Goal: Transaction & Acquisition: Purchase product/service

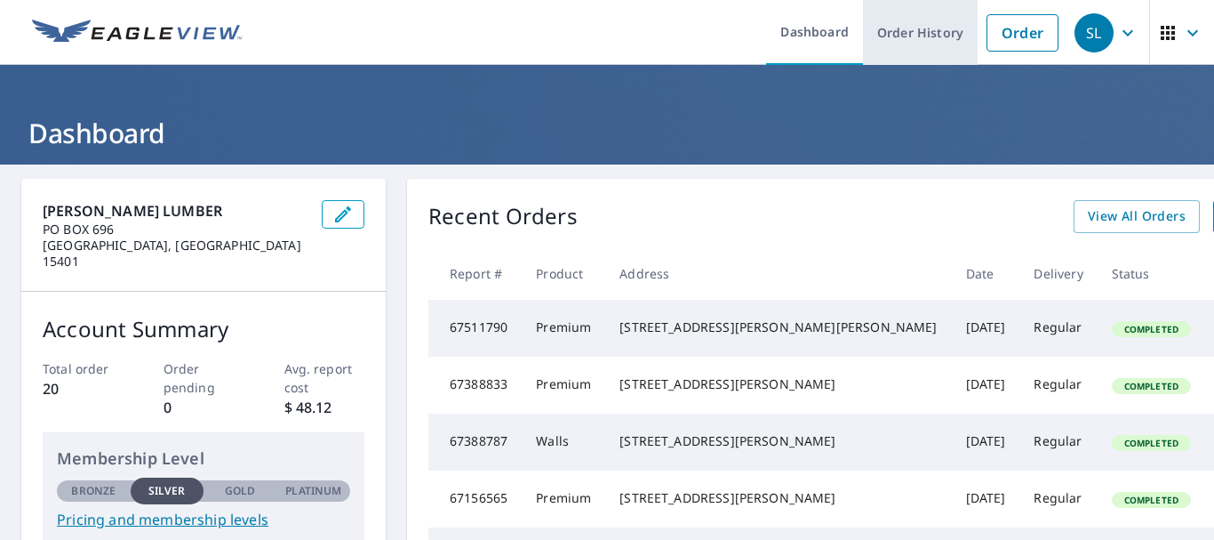
click at [936, 33] on link "Order History" at bounding box center [920, 32] width 115 height 65
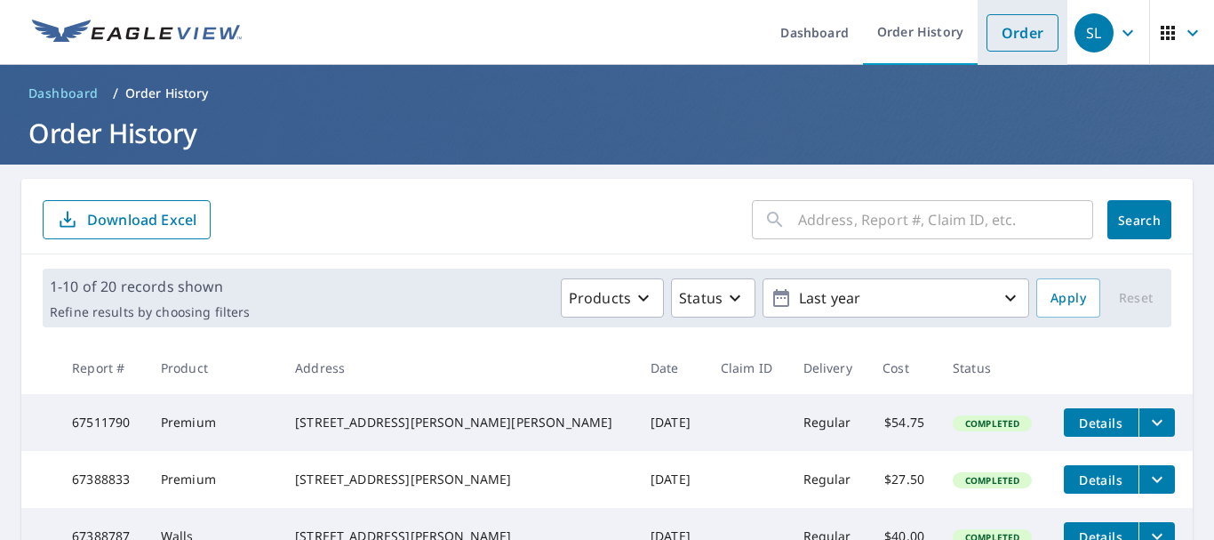
click at [1004, 32] on link "Order" at bounding box center [1023, 32] width 72 height 37
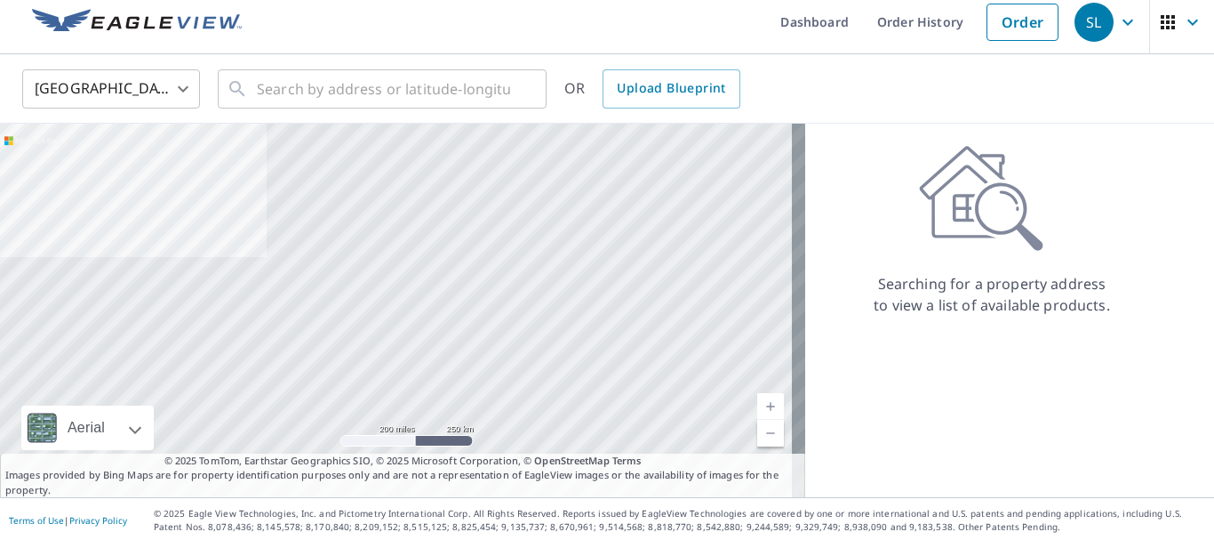
scroll to position [13, 0]
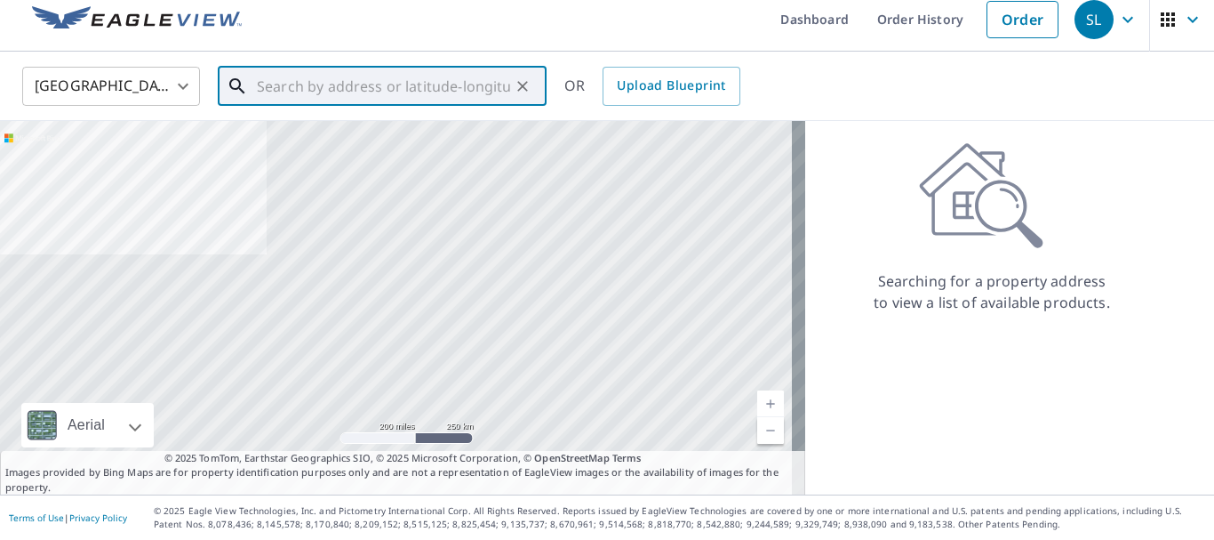
click at [323, 90] on input "text" at bounding box center [383, 86] width 253 height 50
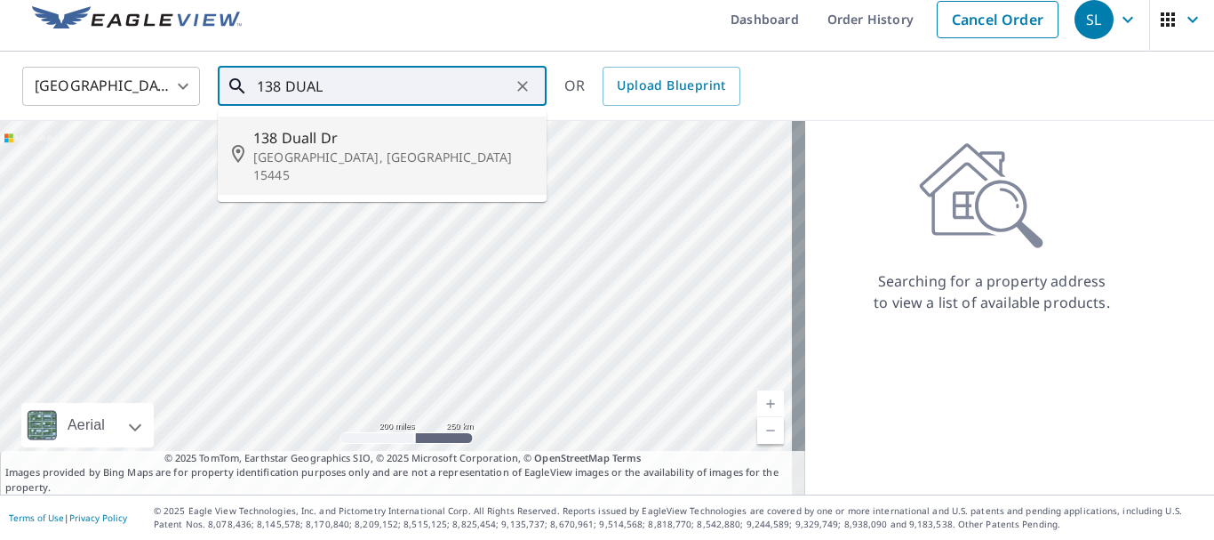
click at [309, 141] on span "138 Duall Dr" at bounding box center [392, 137] width 279 height 21
type input "[STREET_ADDRESS][PERSON_NAME]"
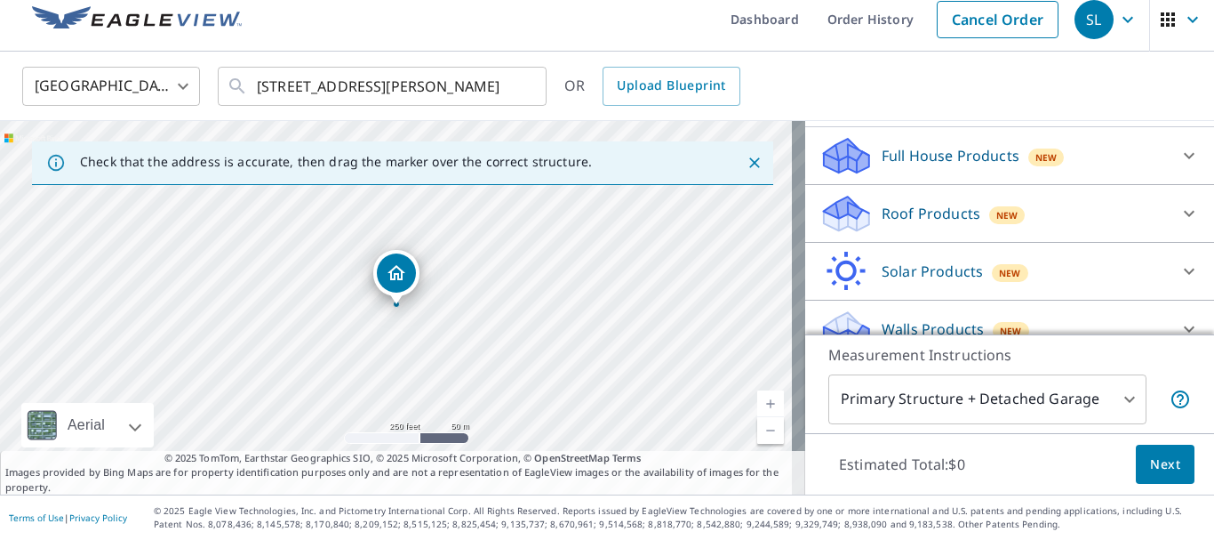
scroll to position [202, 0]
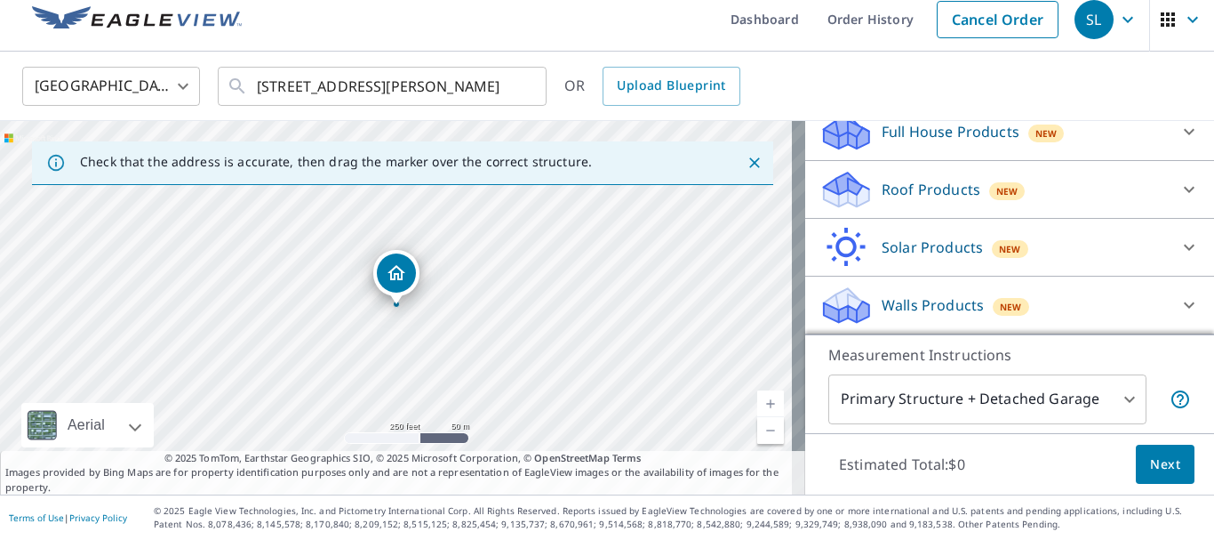
click at [1179, 303] on icon at bounding box center [1189, 304] width 21 height 21
click at [897, 308] on p "Walls Products" at bounding box center [933, 304] width 102 height 21
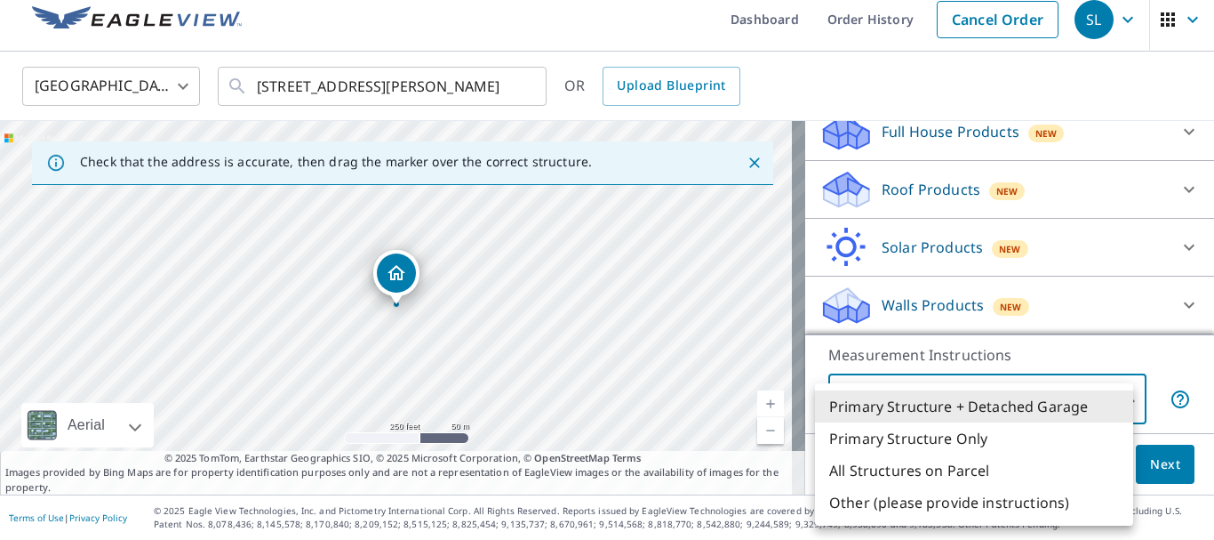
click at [1113, 397] on body "SL SL Dashboard Order History Cancel Order SL [GEOGRAPHIC_DATA] US ​ [STREET_AD…" at bounding box center [607, 270] width 1214 height 540
click at [939, 439] on li "Primary Structure Only" at bounding box center [974, 438] width 318 height 32
type input "2"
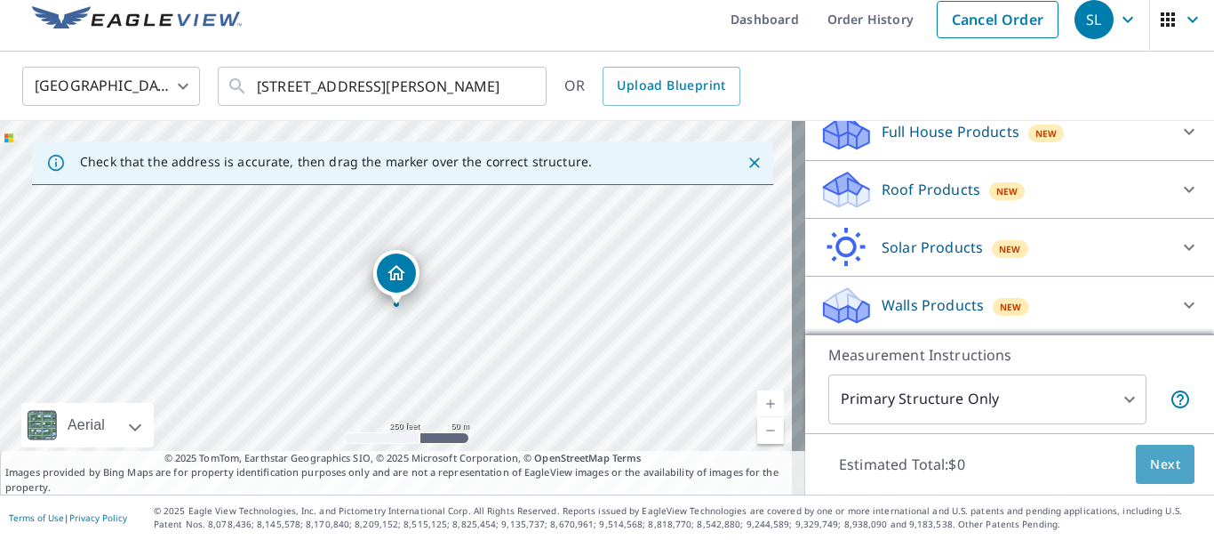
click at [1159, 457] on span "Next" at bounding box center [1165, 464] width 30 height 22
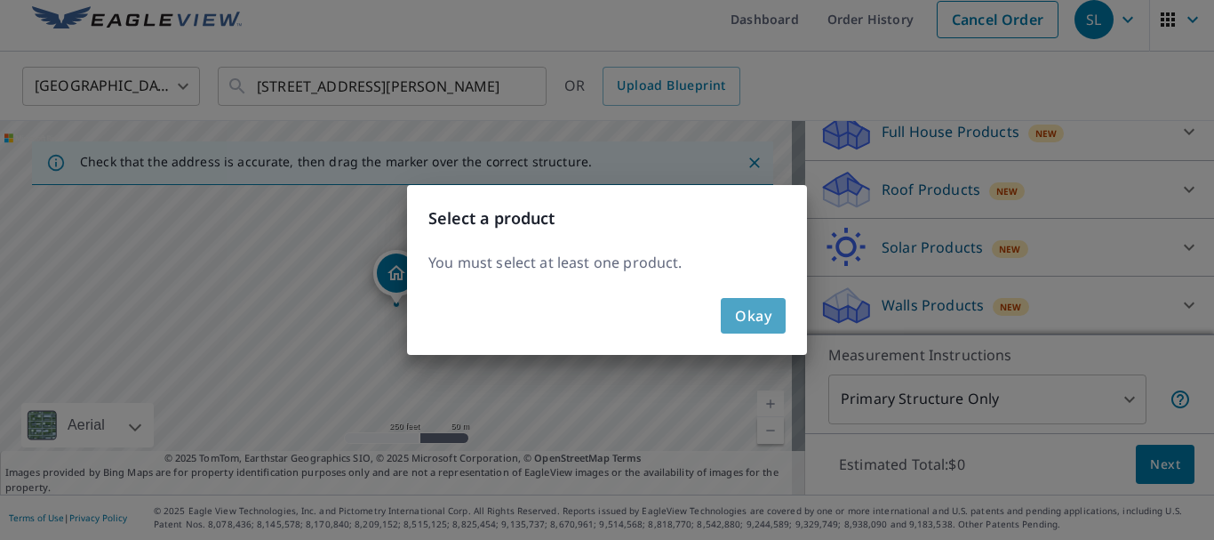
drag, startPoint x: 757, startPoint y: 319, endPoint x: 797, endPoint y: 324, distance: 41.1
click at [756, 318] on span "Okay" at bounding box center [753, 315] width 36 height 25
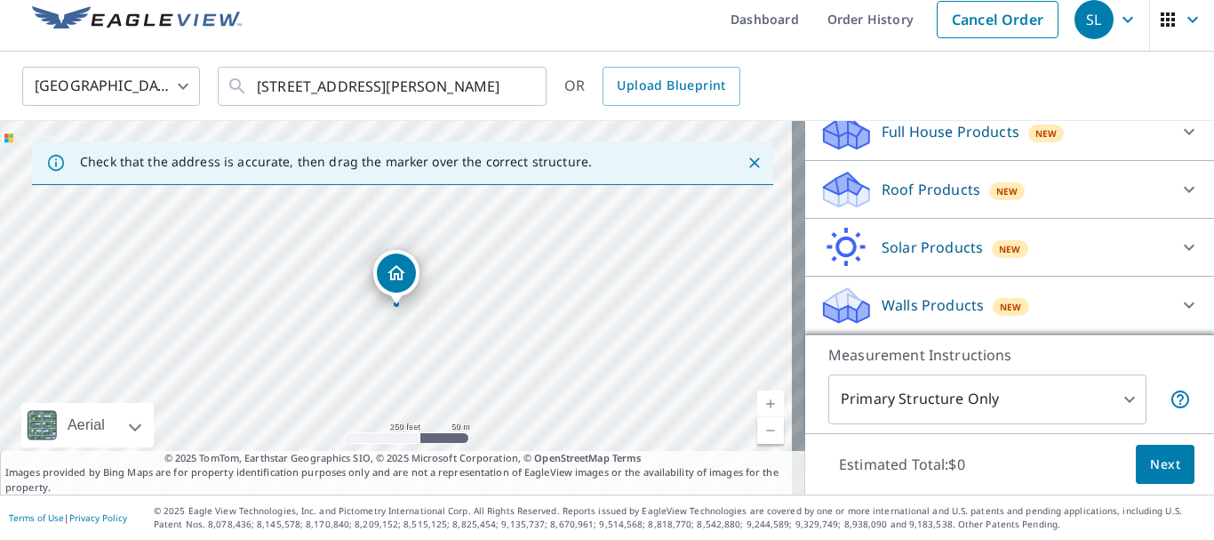
click at [825, 302] on icon at bounding box center [846, 299] width 45 height 22
click at [827, 301] on icon at bounding box center [843, 298] width 39 height 22
click at [827, 301] on icon at bounding box center [843, 299] width 39 height 22
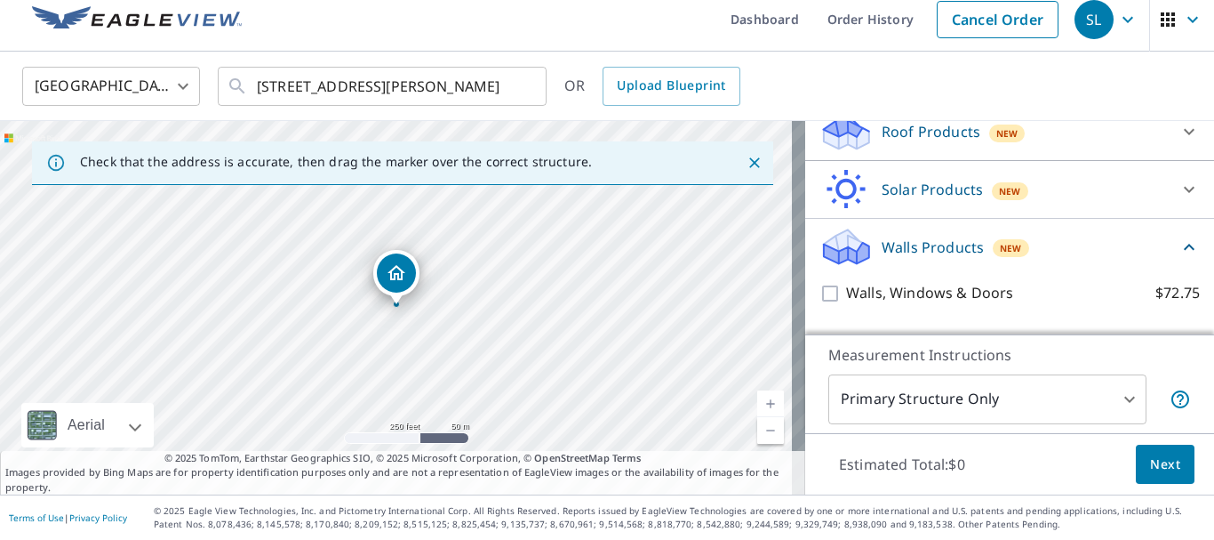
scroll to position [291, 0]
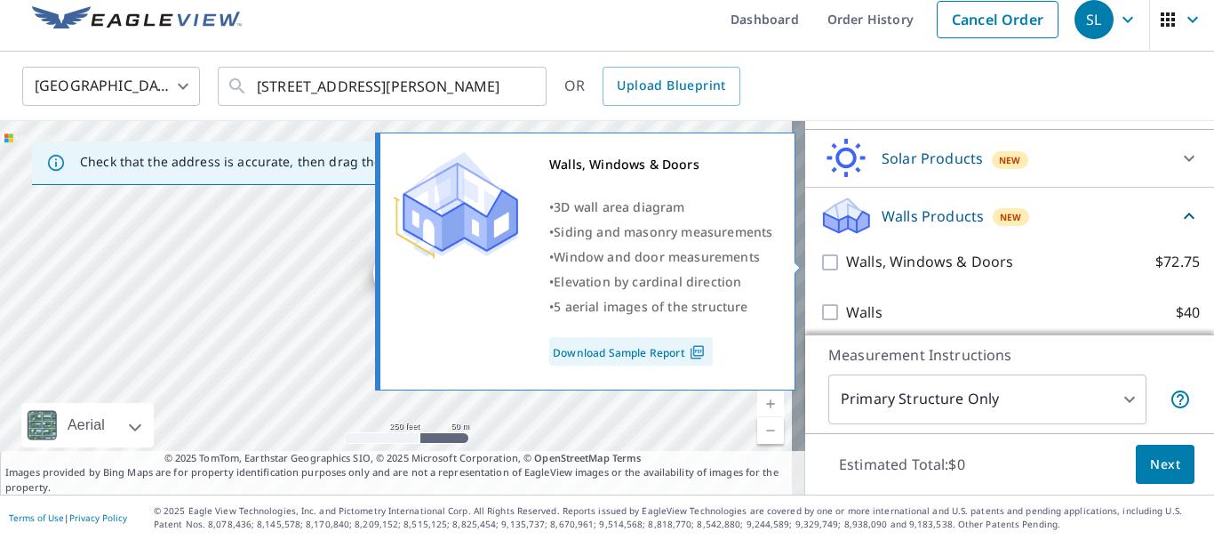
click at [820, 262] on input "Walls, Windows & Doors $72.75" at bounding box center [833, 262] width 27 height 21
checkbox input "true"
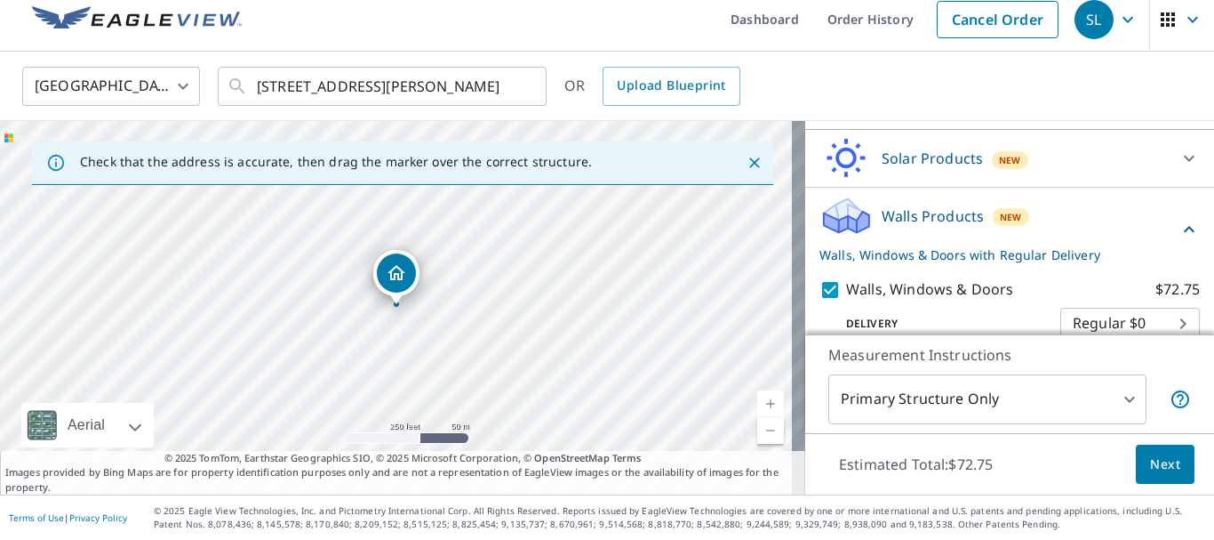
click at [1150, 458] on span "Next" at bounding box center [1165, 464] width 30 height 22
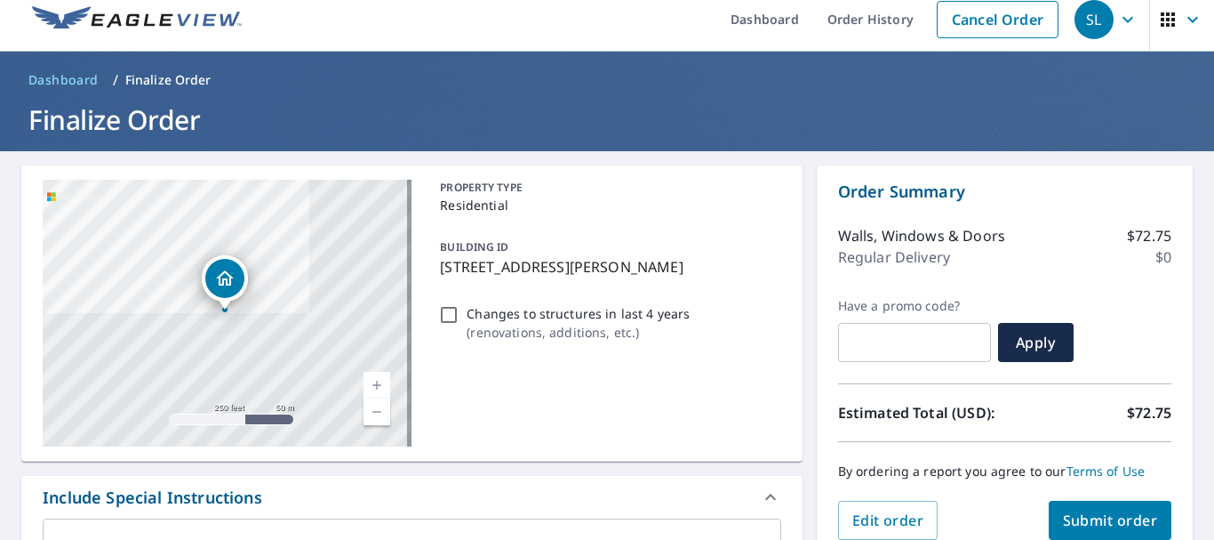
scroll to position [102, 0]
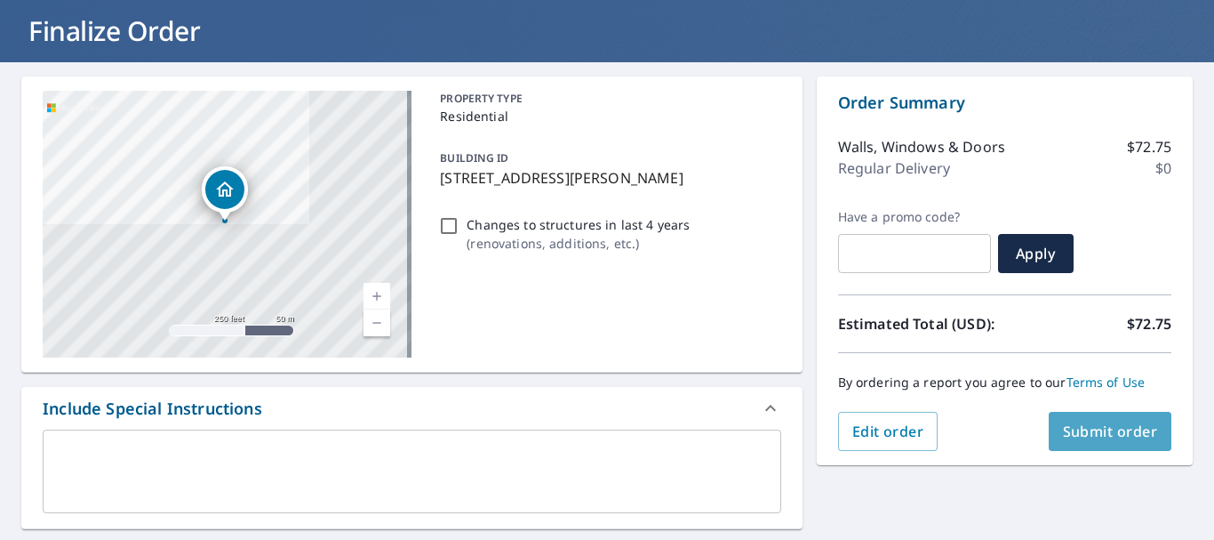
click at [1086, 431] on span "Submit order" at bounding box center [1110, 431] width 95 height 20
